Goal: Find specific page/section: Find specific page/section

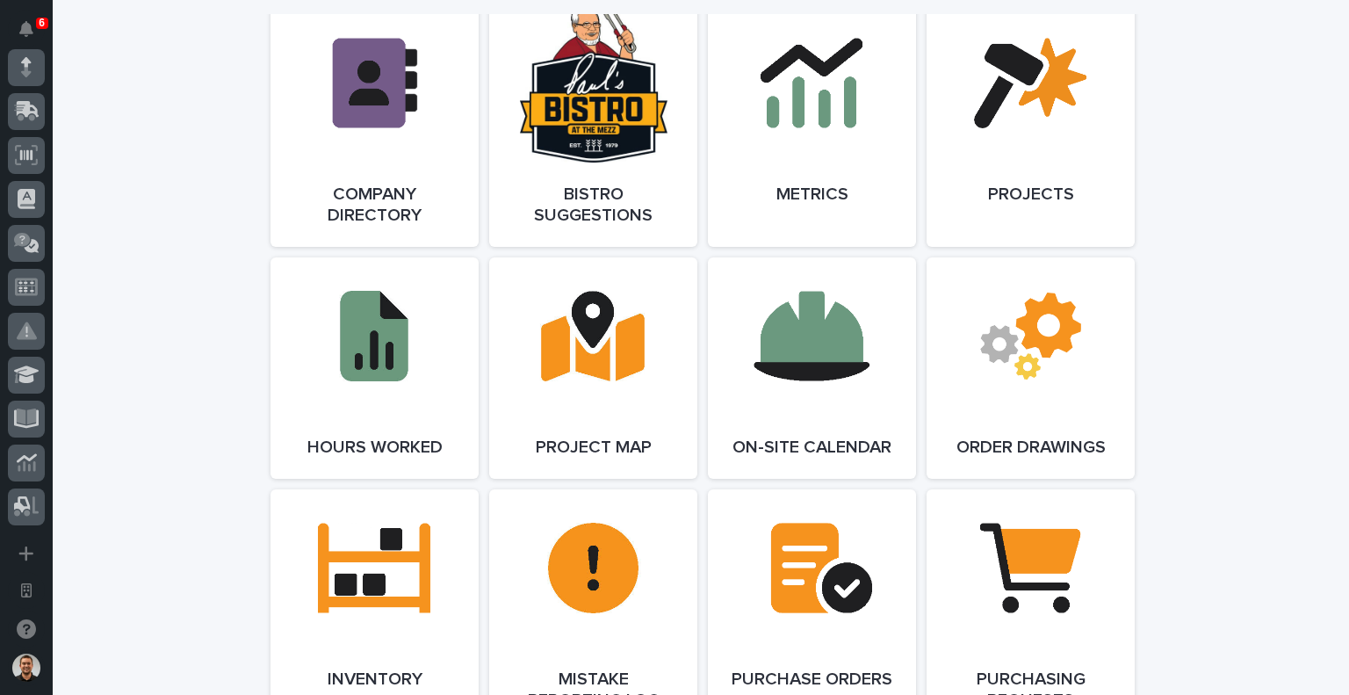
scroll to position [1318, 0]
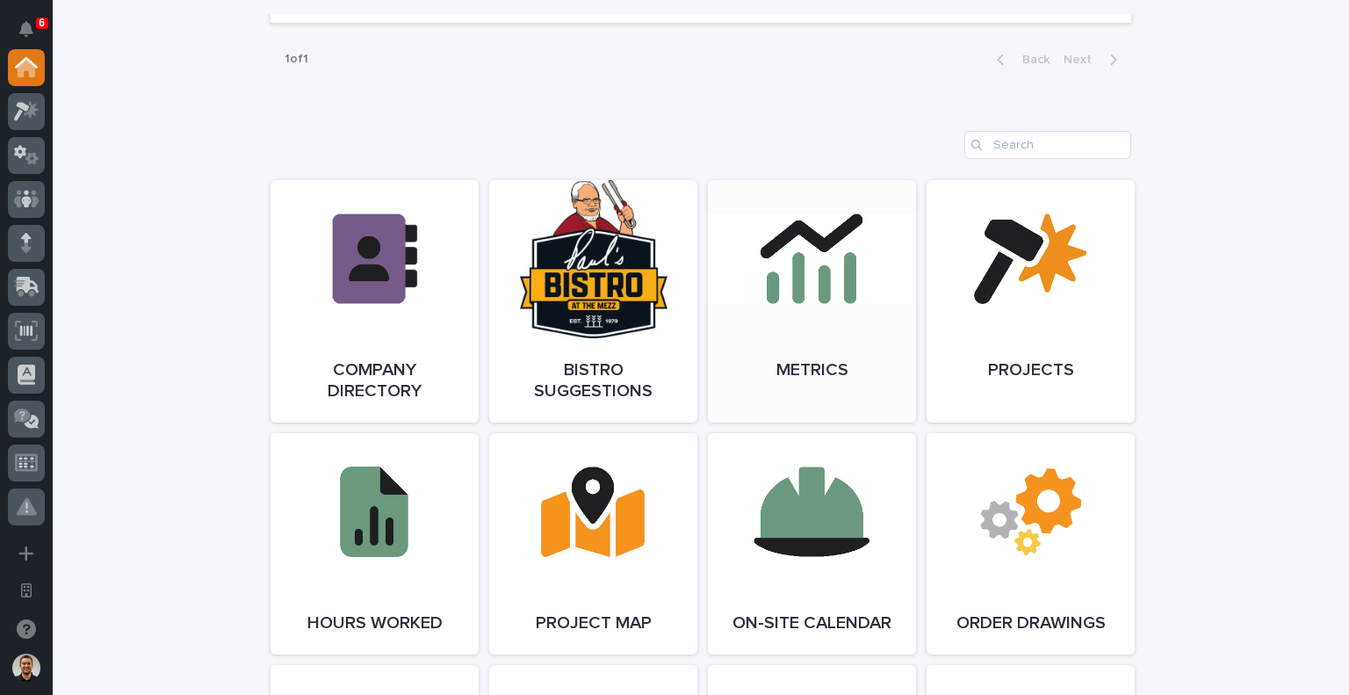
click at [806, 293] on link "Open Link" at bounding box center [812, 301] width 208 height 242
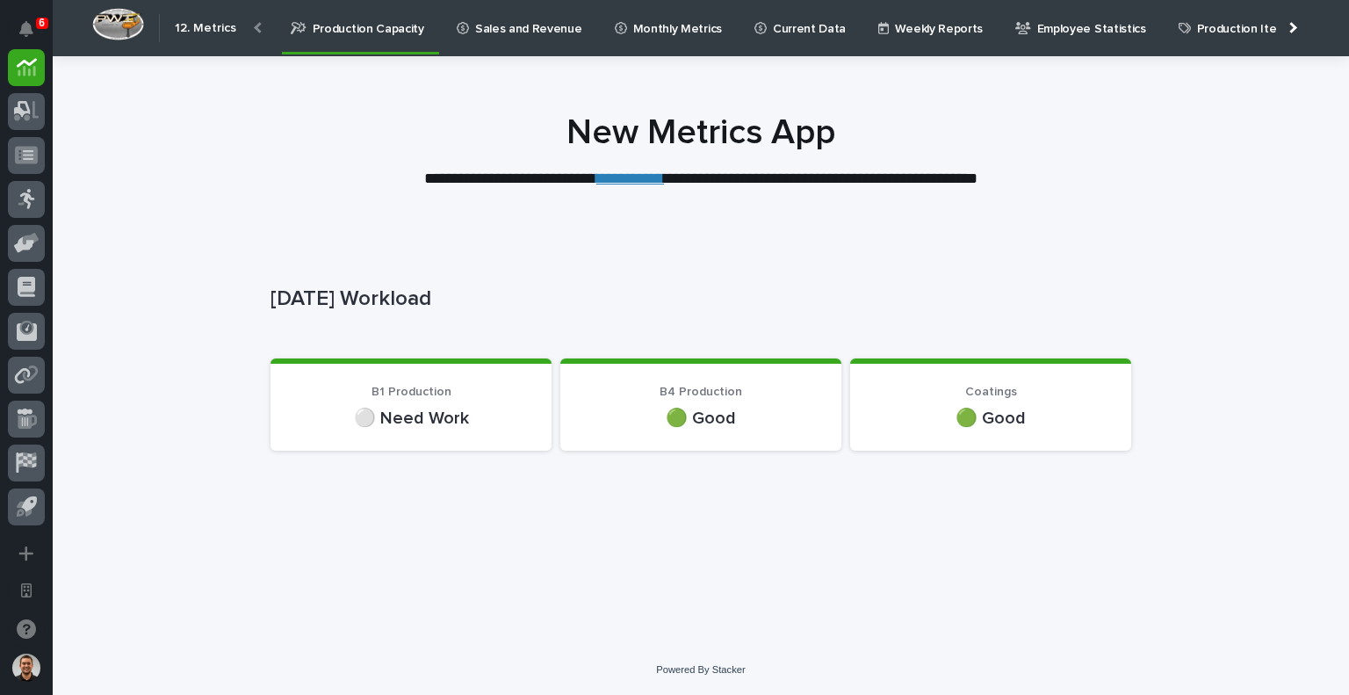
click at [565, 37] on link "Sales and Revenue" at bounding box center [522, 27] width 135 height 54
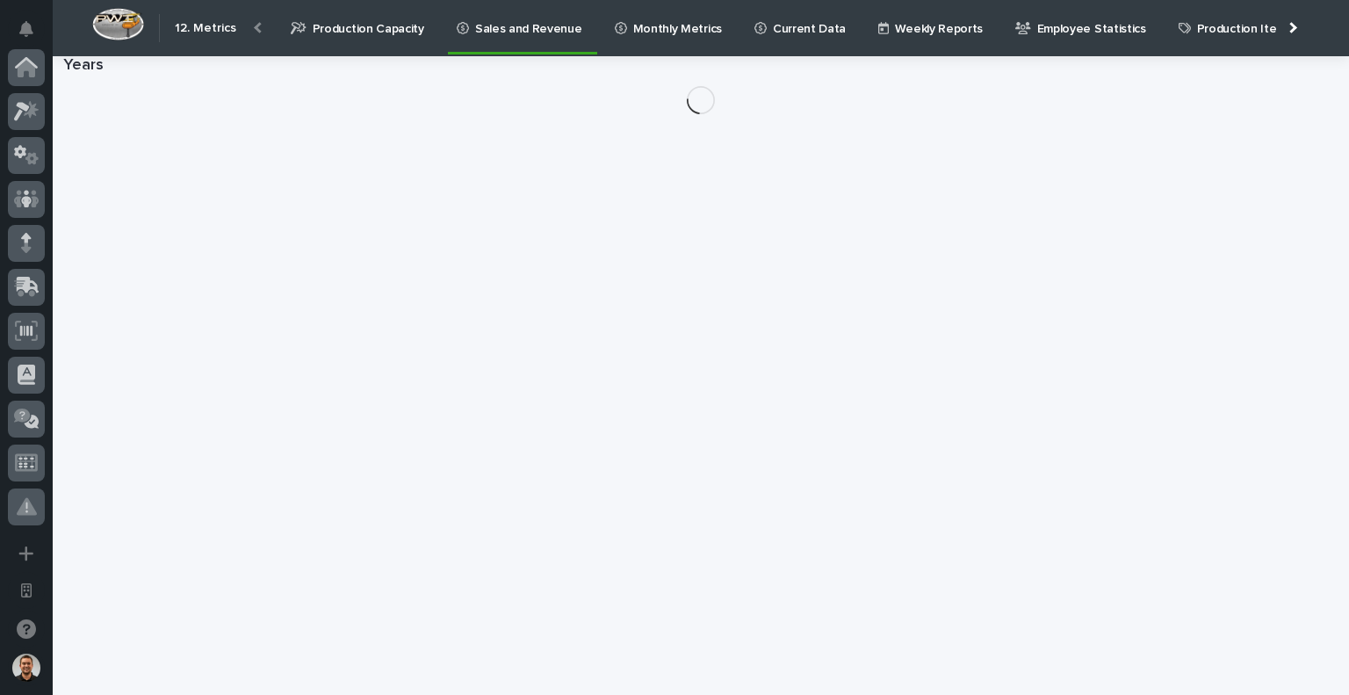
scroll to position [571, 0]
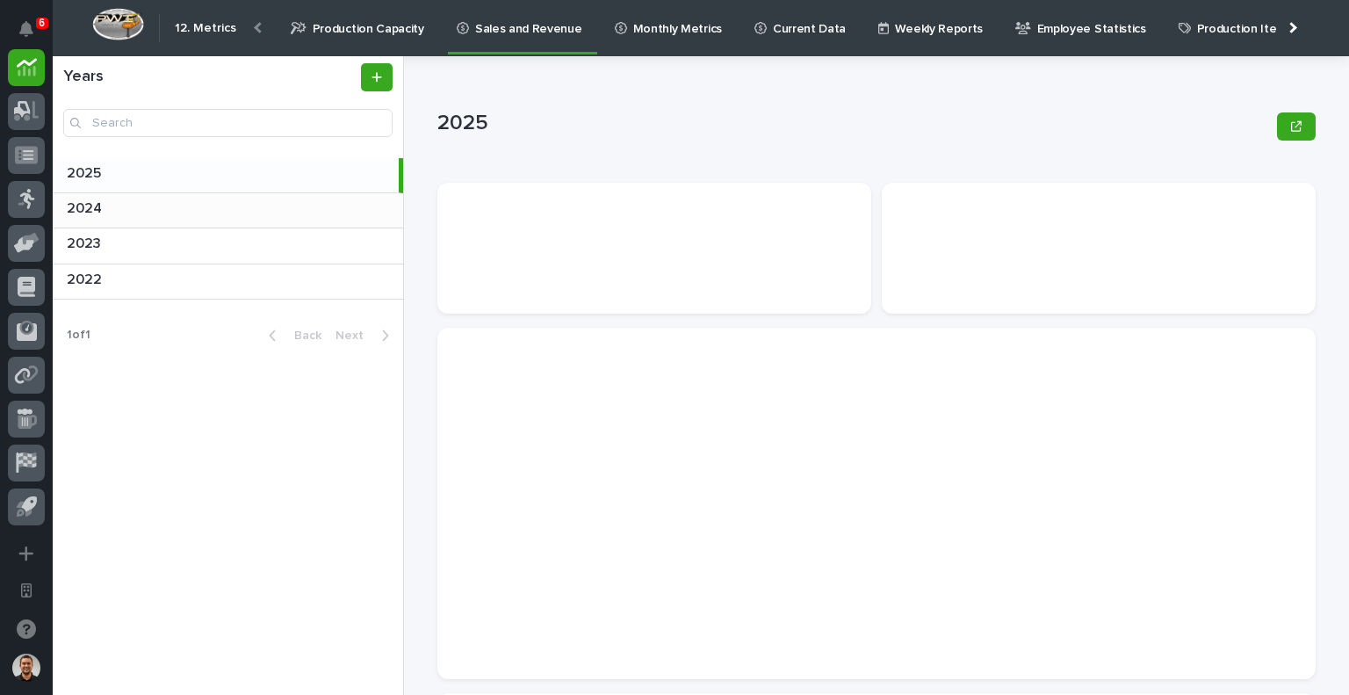
click at [274, 216] on p at bounding box center [231, 208] width 329 height 17
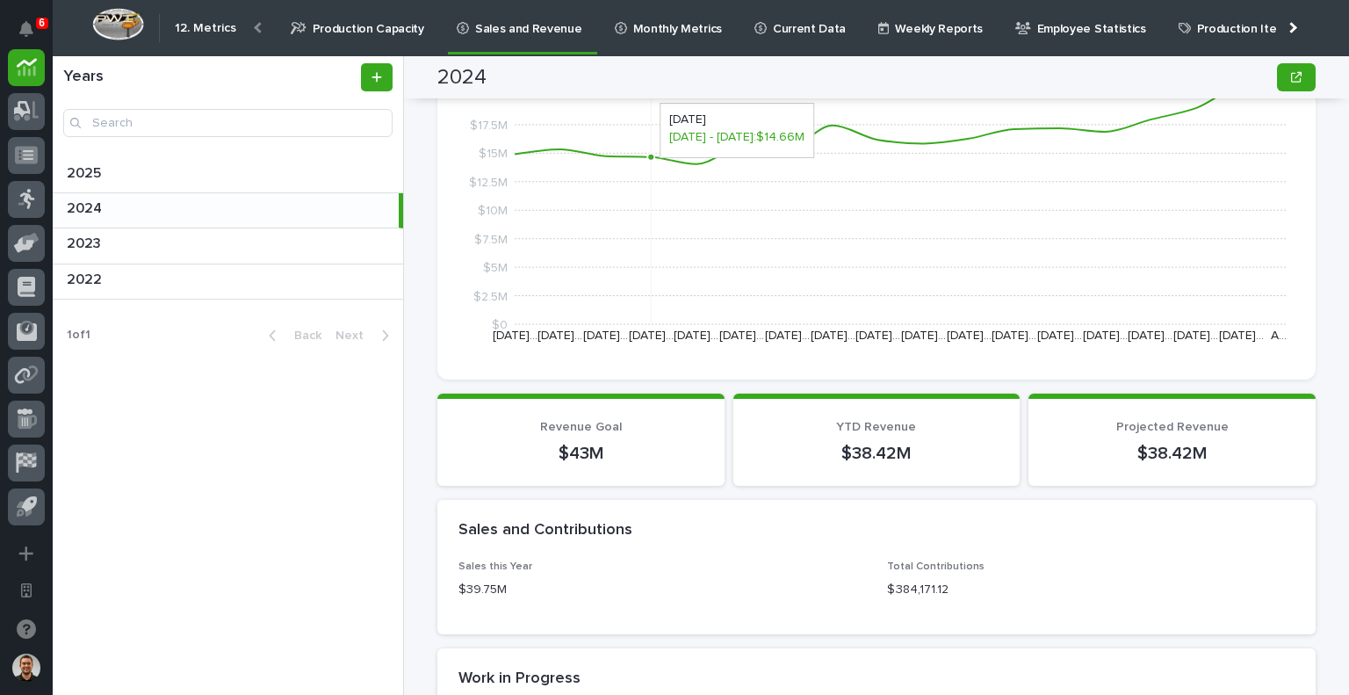
scroll to position [527, 0]
